Goal: Task Accomplishment & Management: Manage account settings

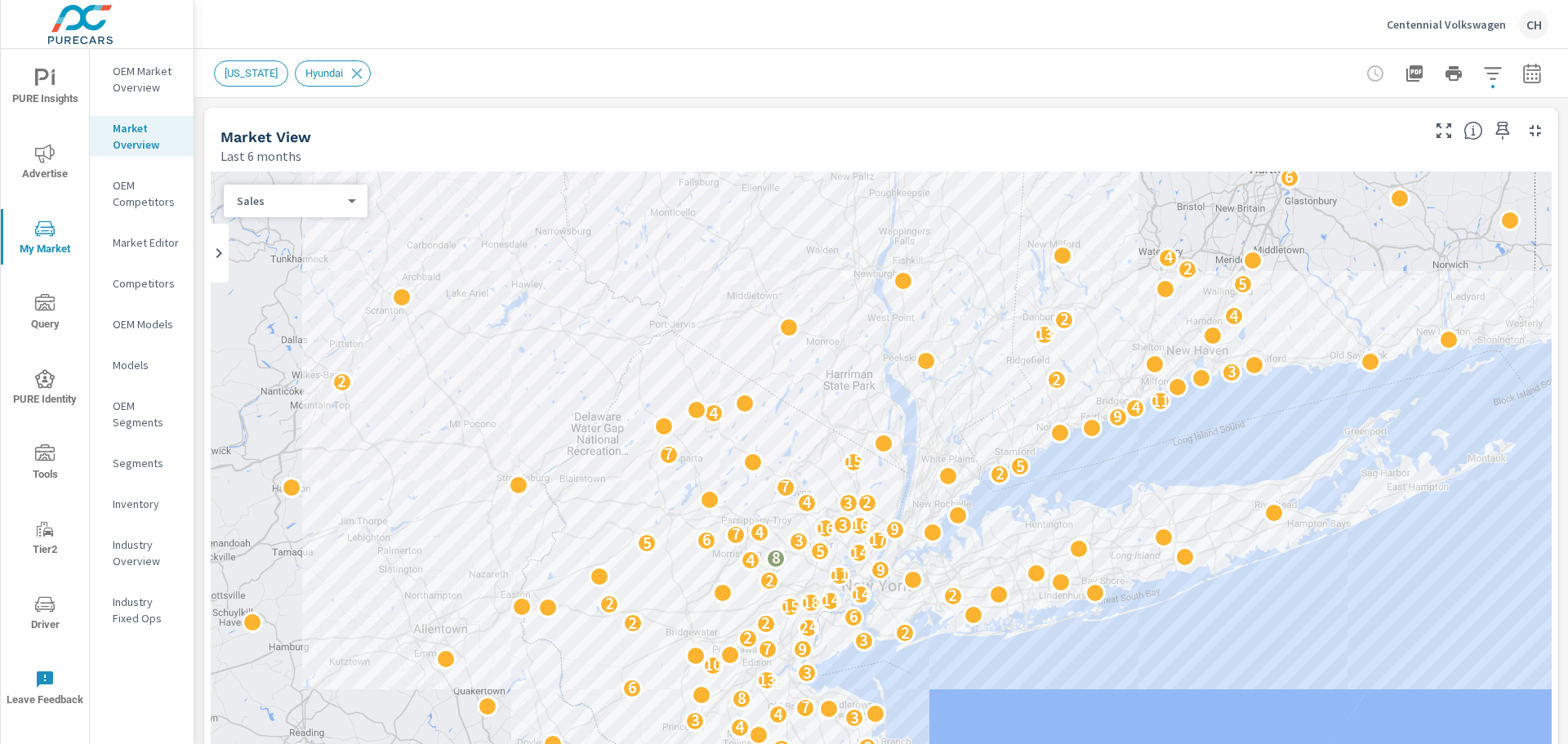
click at [1473, 32] on div "Centennial Volkswagen CH" at bounding box center [1468, 24] width 162 height 29
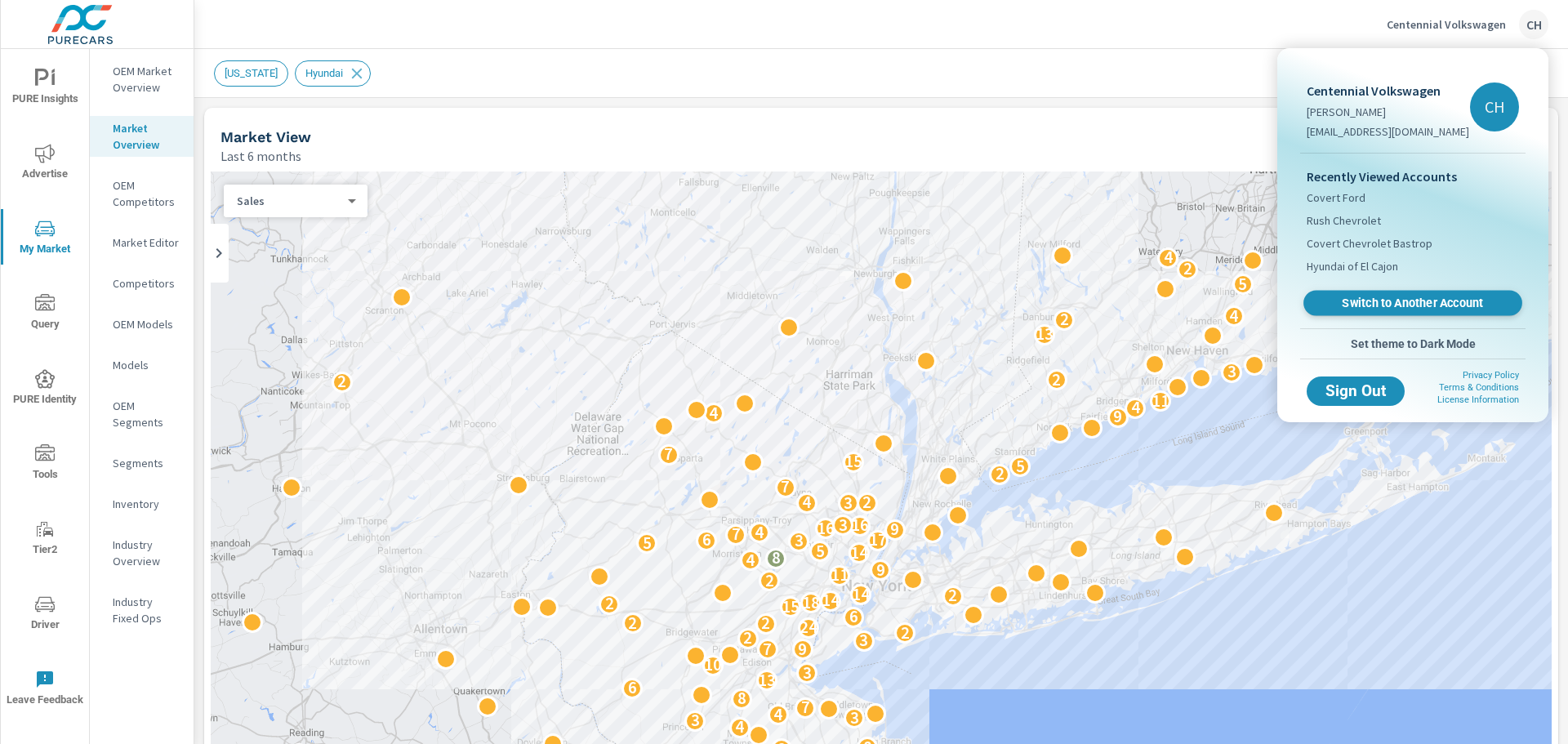
click at [1447, 295] on span "Switch to Another Account" at bounding box center [1413, 303] width 201 height 16
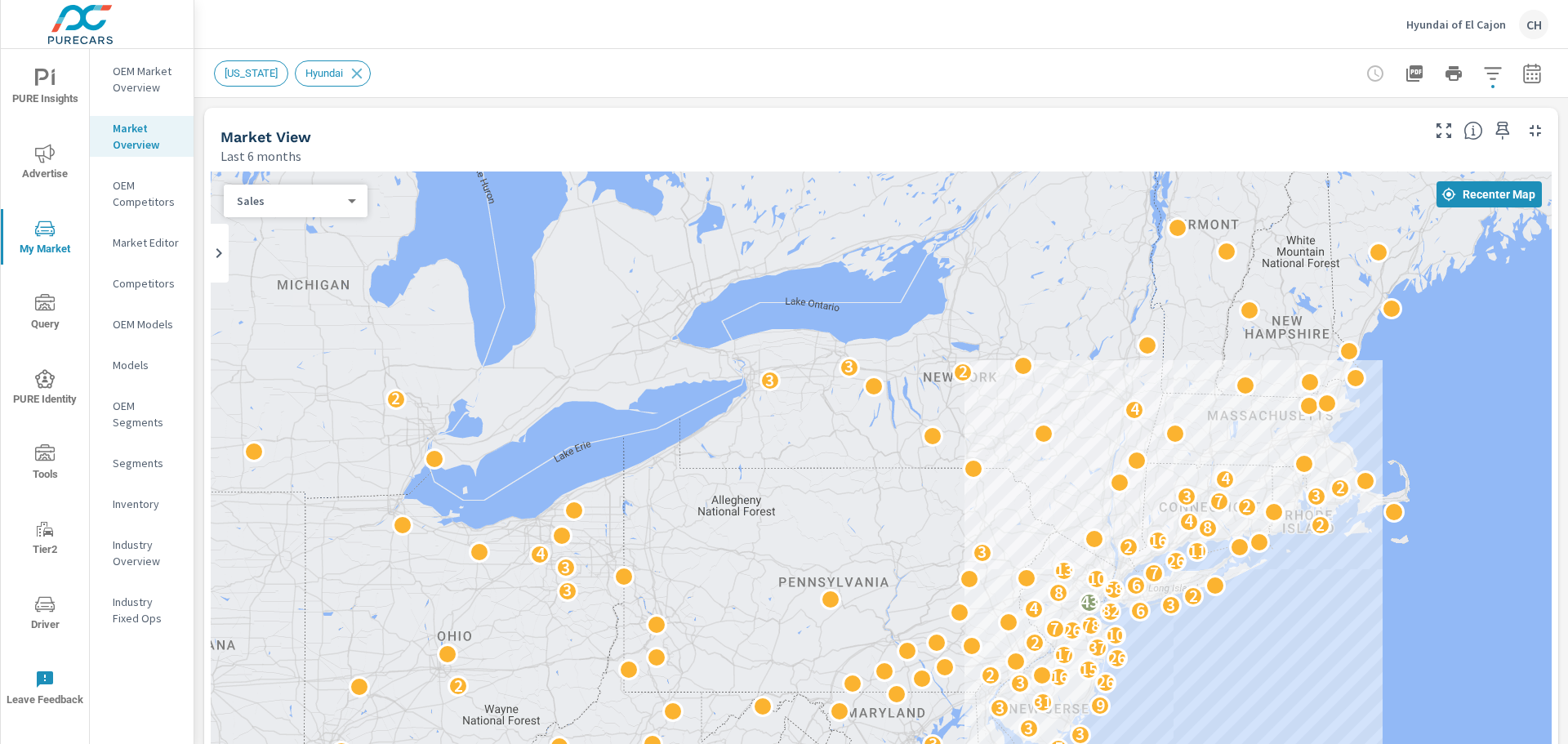
click at [367, 208] on div "Sales 0 ​" at bounding box center [295, 201] width 143 height 33
click at [336, 207] on body "PURE Insights Advertise My Market Query PURE Identity Tools Tier2 Driver Leave …" at bounding box center [784, 372] width 1568 height 744
click at [368, 129] on div at bounding box center [784, 372] width 1568 height 744
drag, startPoint x: 301, startPoint y: 81, endPoint x: 277, endPoint y: 108, distance: 36.1
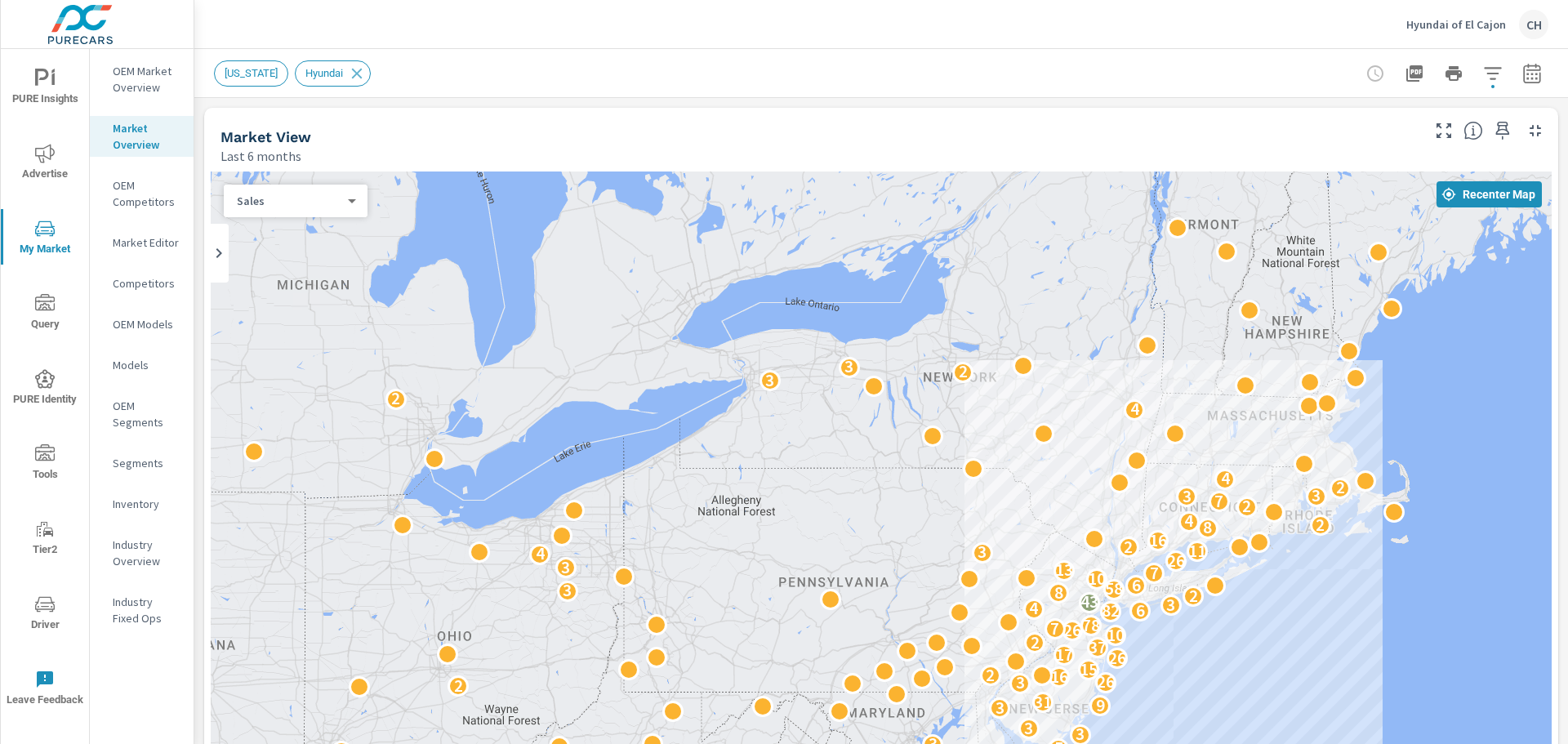
click at [259, 80] on div "[US_STATE]" at bounding box center [251, 74] width 75 height 26
click at [154, 82] on p "OEM Market Overview" at bounding box center [146, 79] width 68 height 33
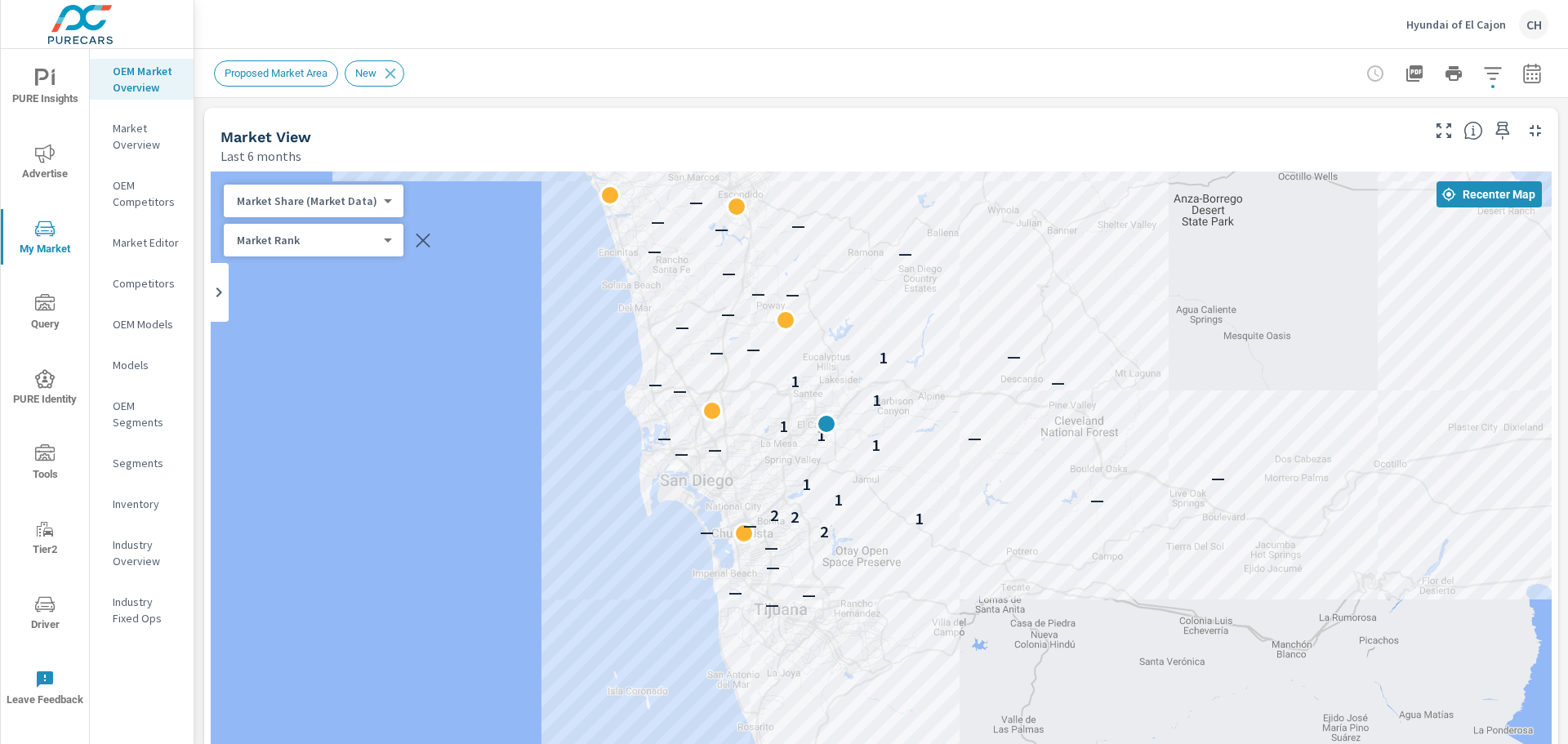
drag, startPoint x: 606, startPoint y: 534, endPoint x: 539, endPoint y: 442, distance: 113.8
click at [539, 442] on div "— — — — — — 2 — 1 2 2 1 — 1 — — — — 1 — — — 1 1 1 — — — 1 1 — — — — — — — — — —…" at bounding box center [881, 503] width 1341 height 663
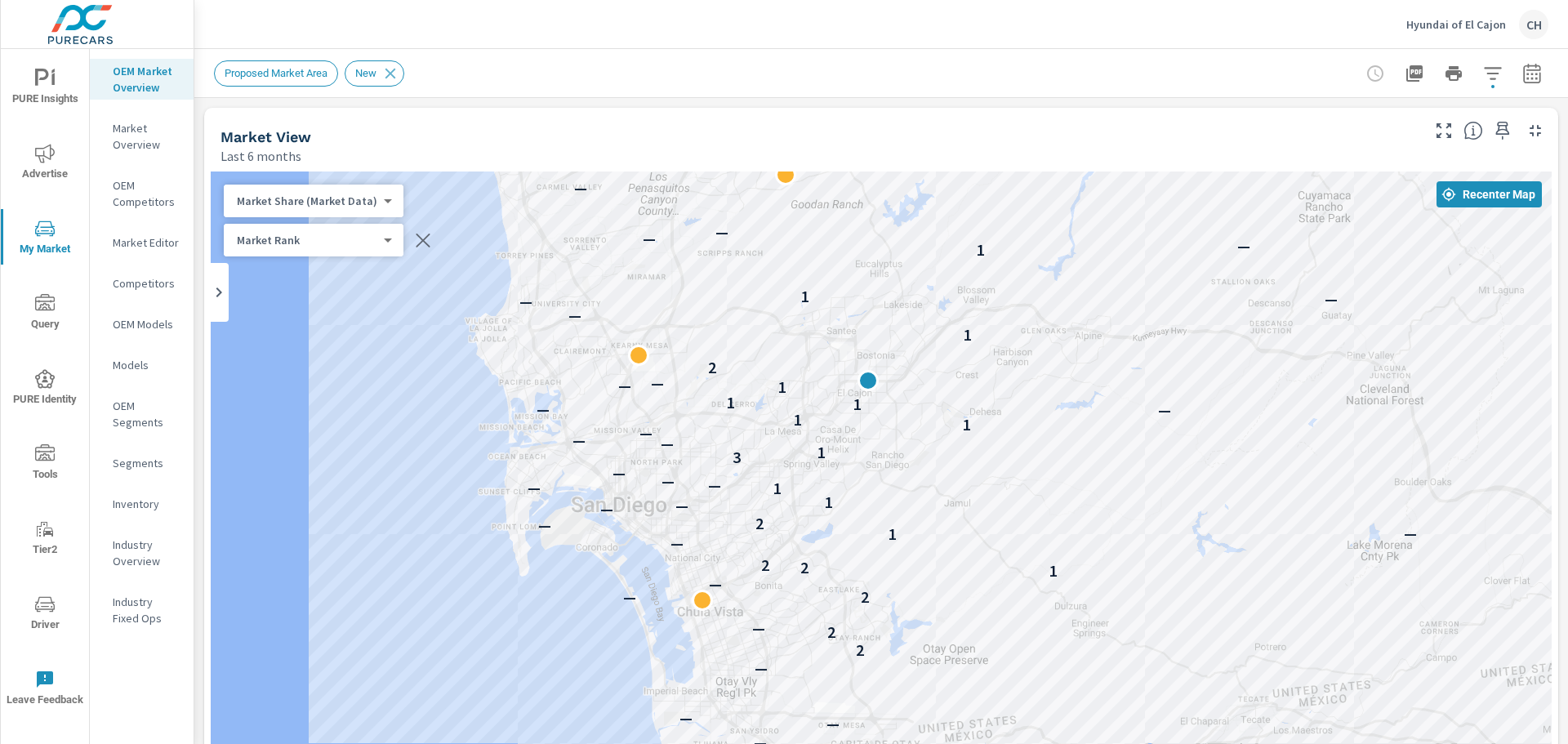
drag, startPoint x: 1268, startPoint y: 664, endPoint x: 1037, endPoint y: 651, distance: 231.4
